Goal: Information Seeking & Learning: Learn about a topic

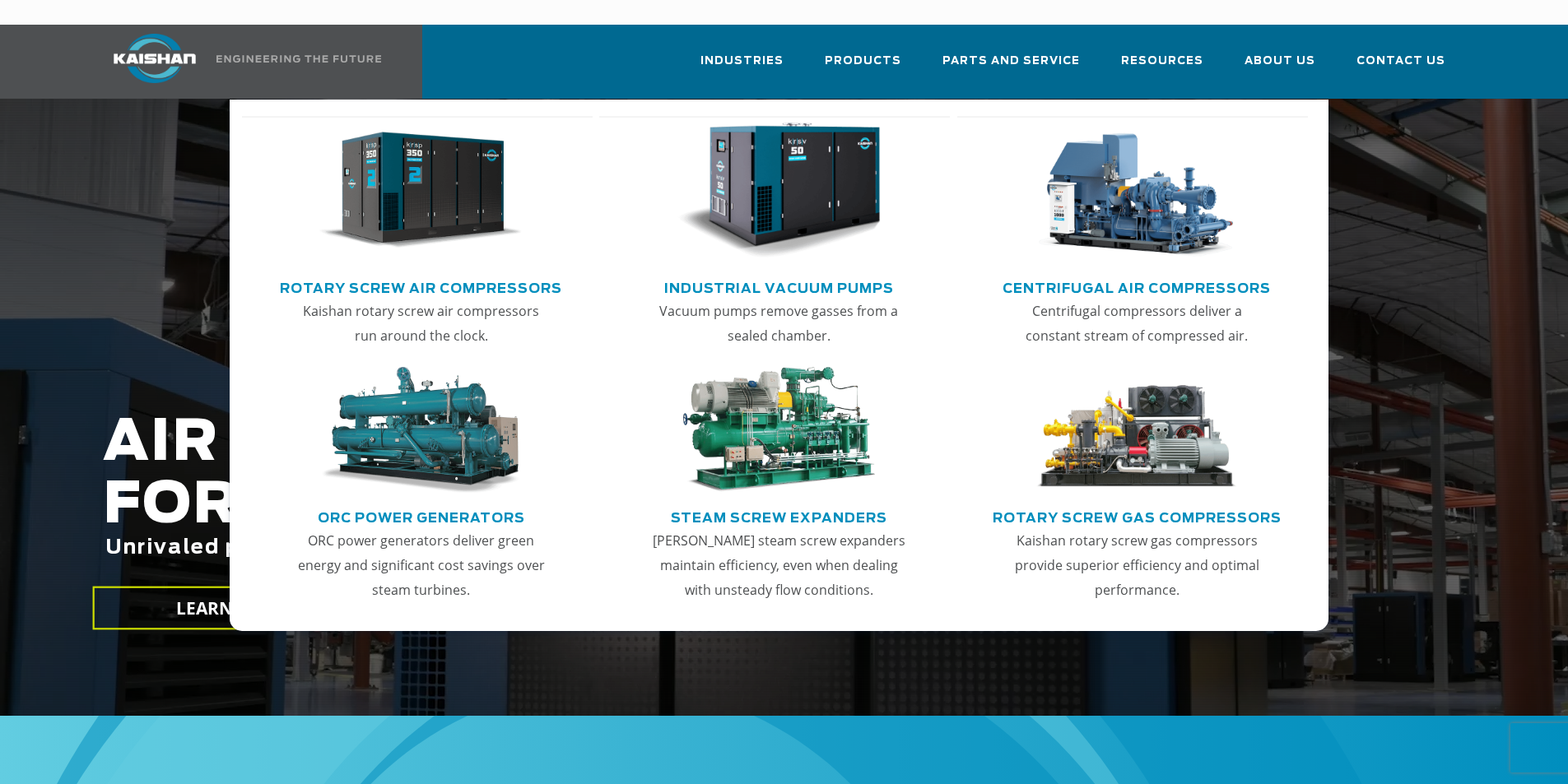
click at [483, 274] on link "Rotary Screw Air Compressors" at bounding box center [421, 286] width 282 height 25
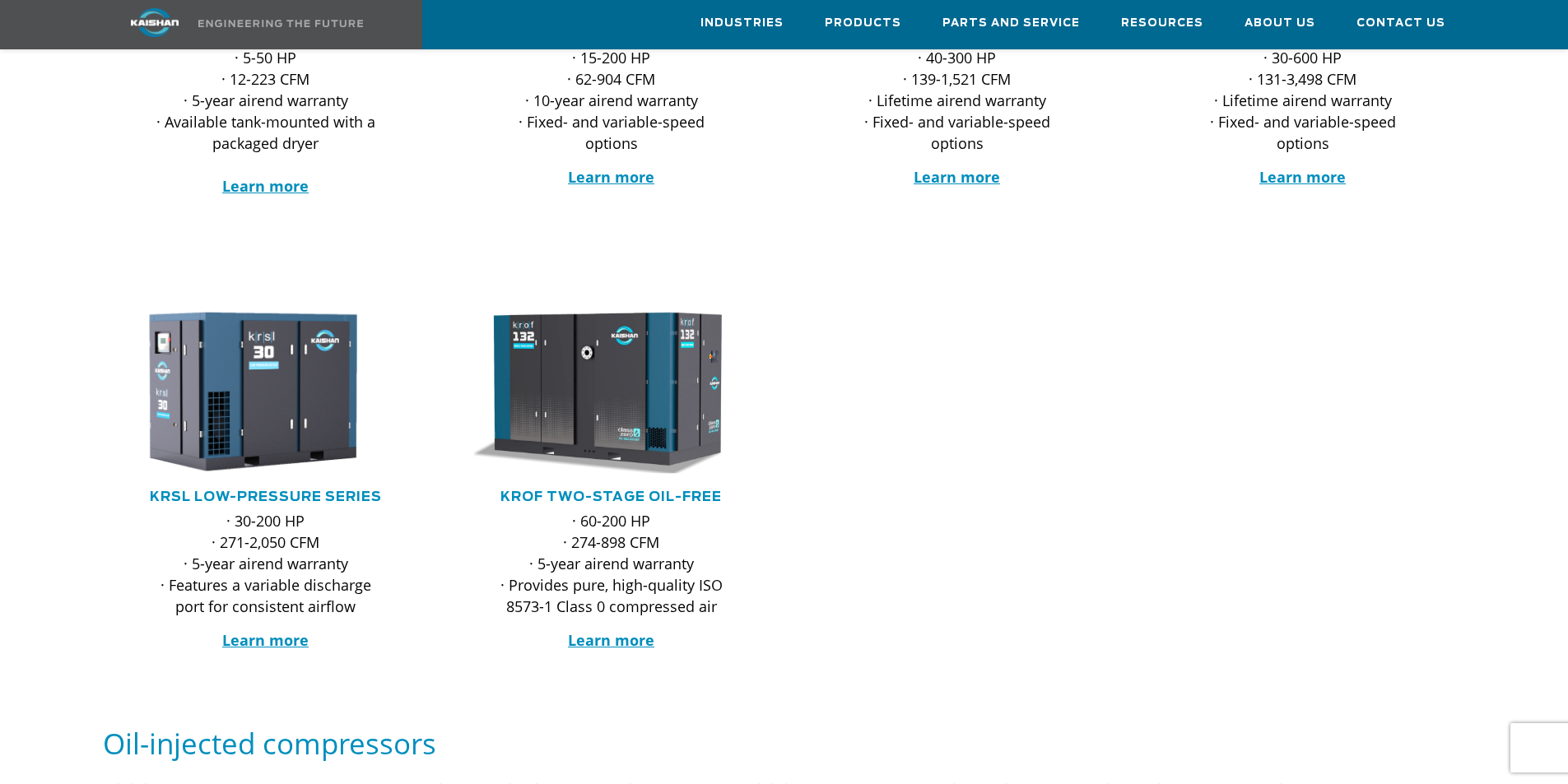
scroll to position [658, 0]
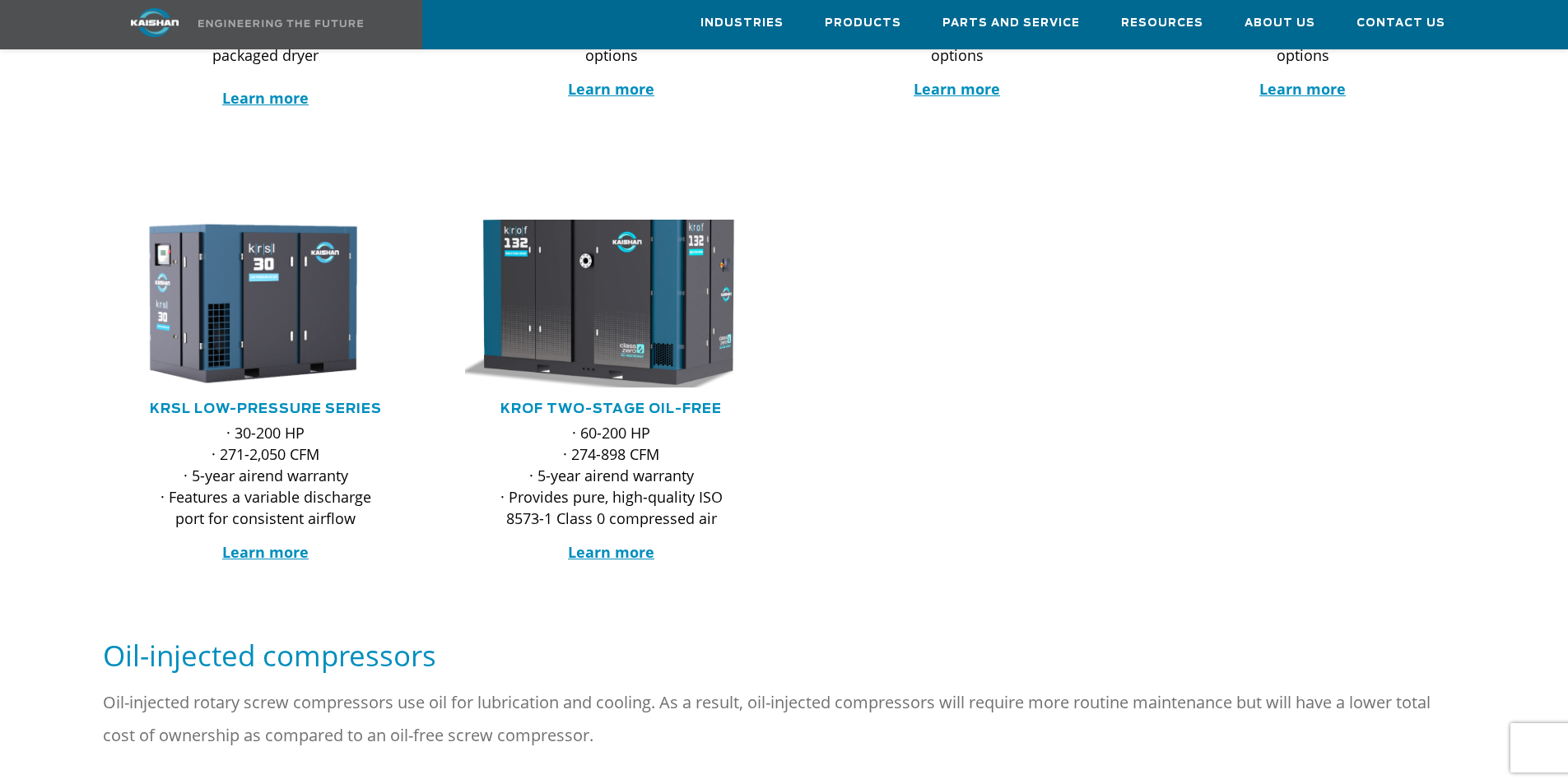
click at [641, 290] on img at bounding box center [599, 303] width 323 height 184
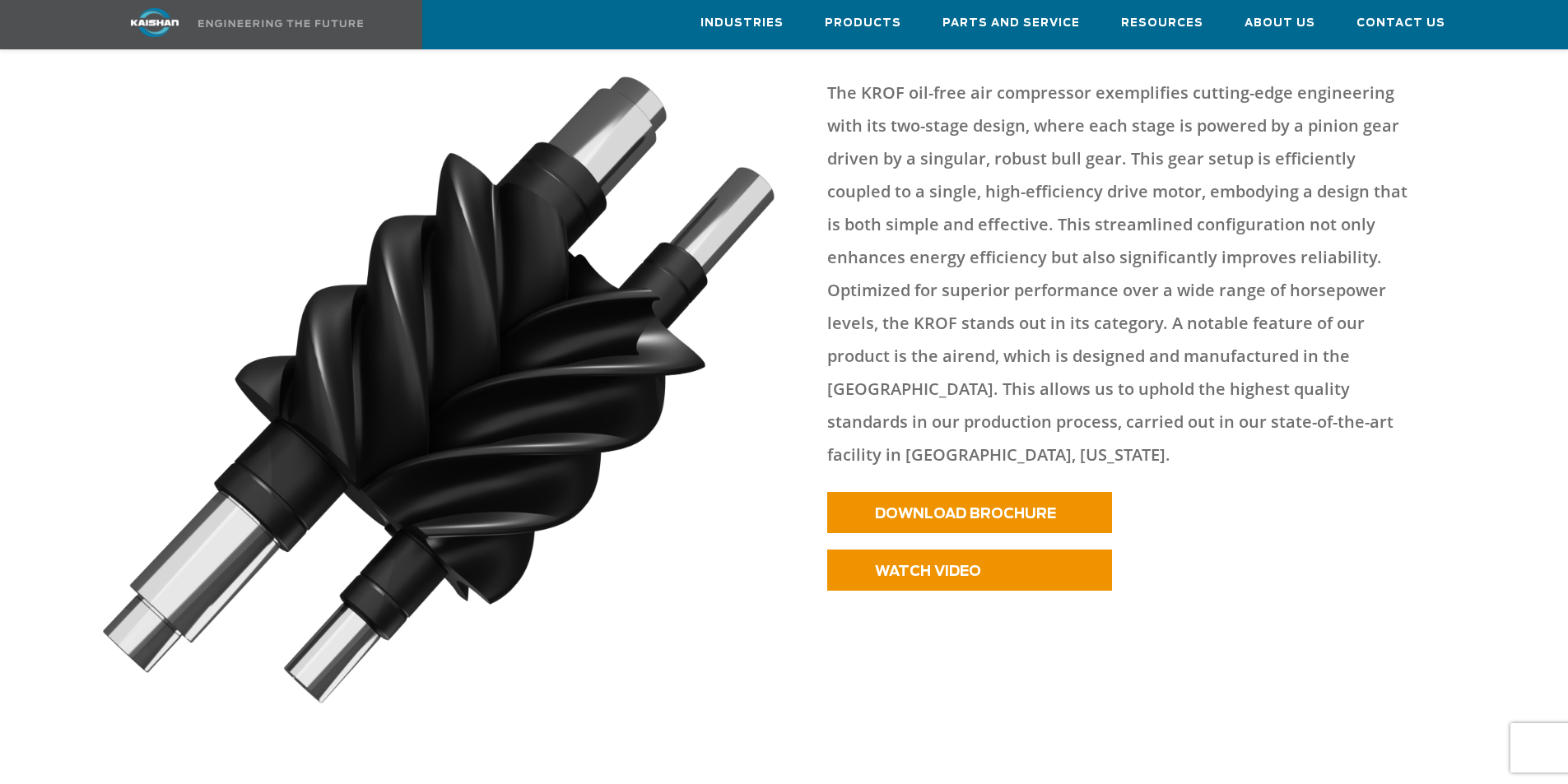
scroll to position [740, 0]
